Goal: Find specific page/section: Find specific page/section

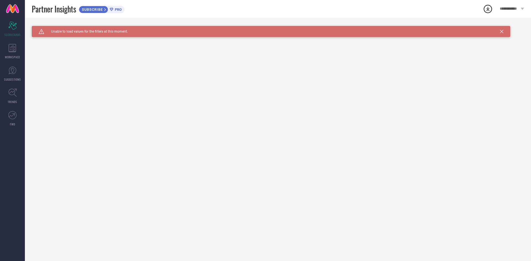
click at [86, 11] on span "SUBSCRIBE" at bounding box center [91, 9] width 25 height 4
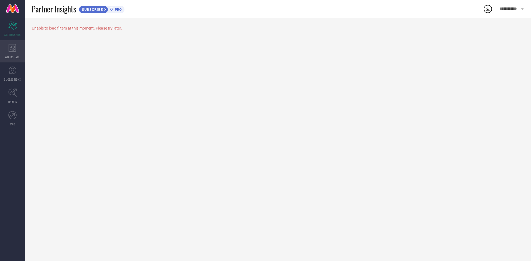
click at [7, 50] on div "WORKSPACE" at bounding box center [12, 51] width 25 height 22
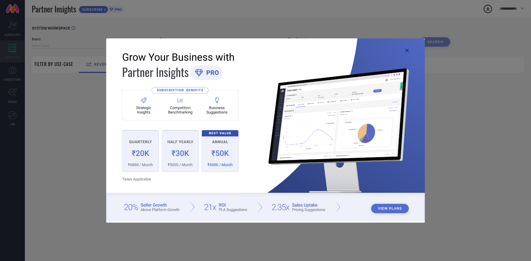
type input "1 STOP FASHION"
type input "All"
click at [405, 51] on icon at bounding box center [406, 50] width 3 height 3
